Goal: Navigation & Orientation: Find specific page/section

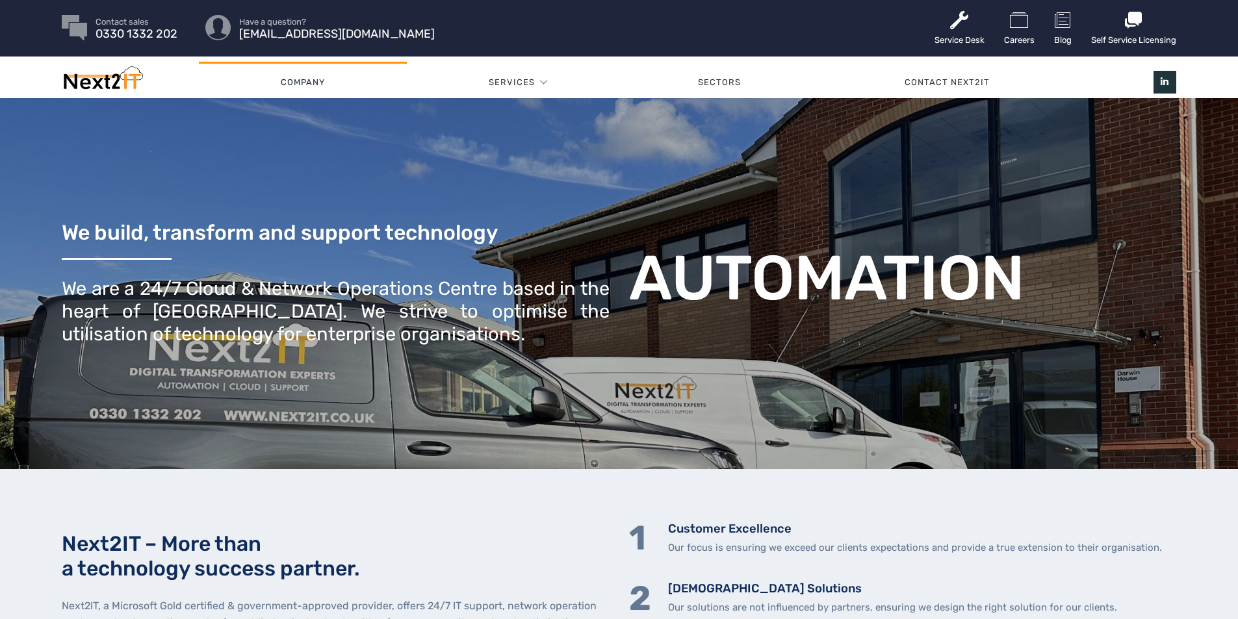
click at [297, 81] on link "Company" at bounding box center [303, 82] width 208 height 39
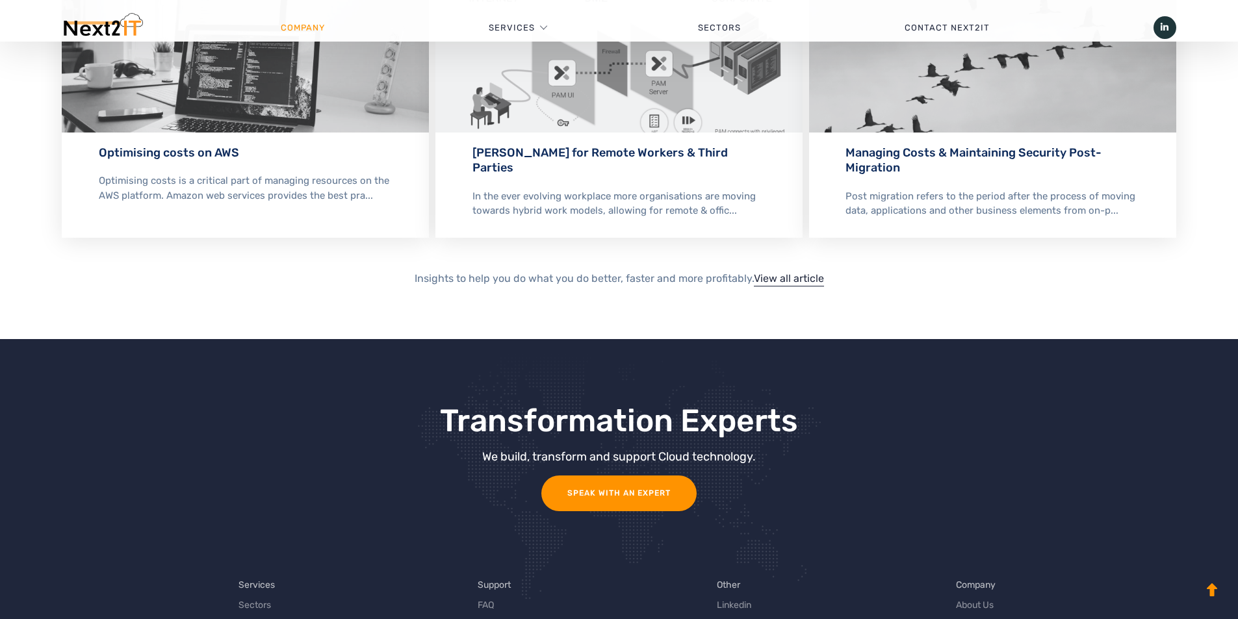
scroll to position [2791, 0]
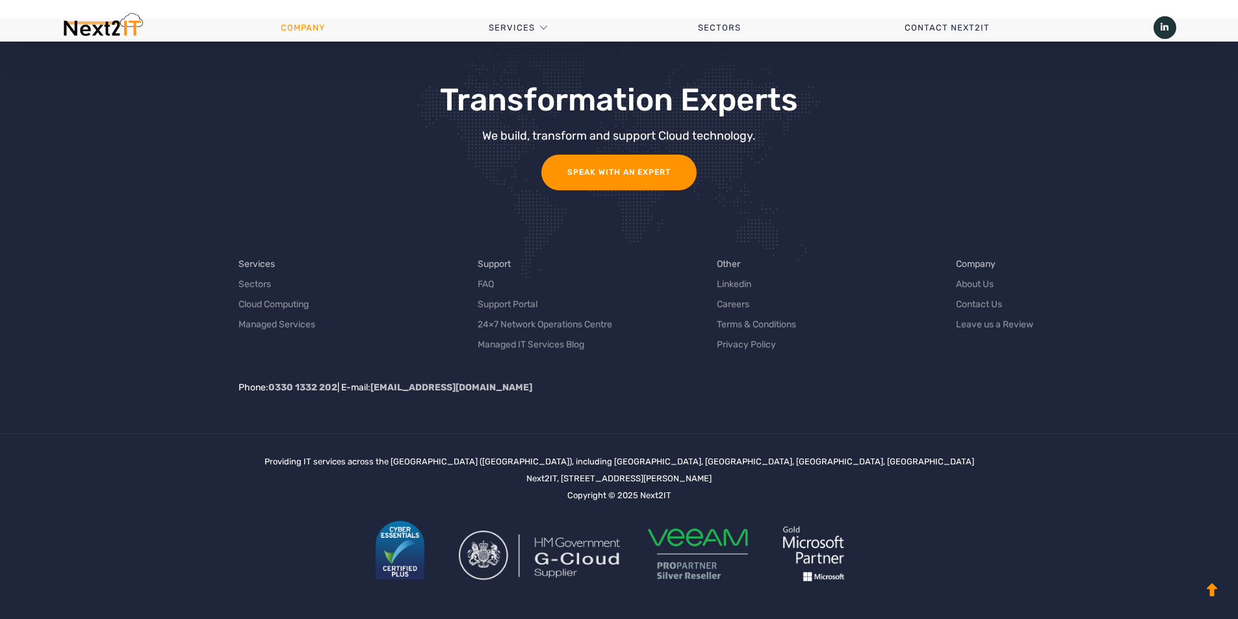
click at [962, 277] on li "Company About Us Contact Us Leave us a Review" at bounding box center [1065, 304] width 239 height 94
click at [964, 282] on link "About Us" at bounding box center [975, 284] width 38 height 14
